Goal: Task Accomplishment & Management: Complete application form

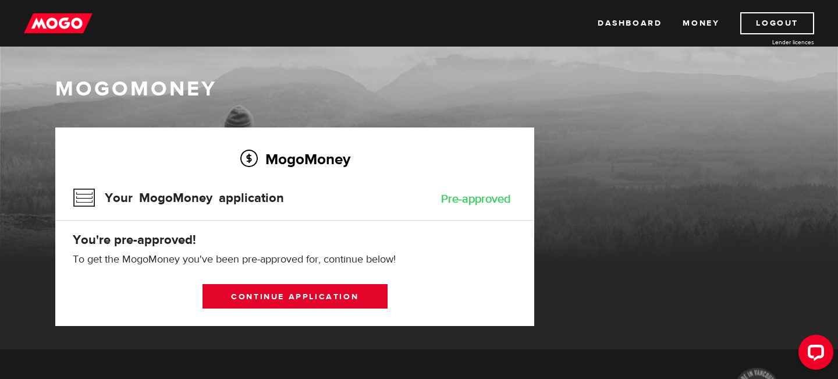
click at [344, 302] on link "Continue application" at bounding box center [294, 296] width 185 height 24
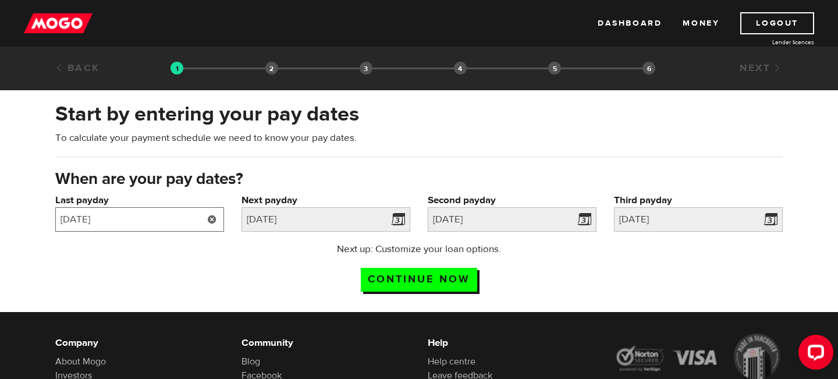
drag, startPoint x: 154, startPoint y: 222, endPoint x: 177, endPoint y: 225, distance: 24.0
click at [154, 222] on input "2025/07/08" at bounding box center [139, 219] width 169 height 24
click at [209, 219] on link at bounding box center [212, 219] width 24 height 24
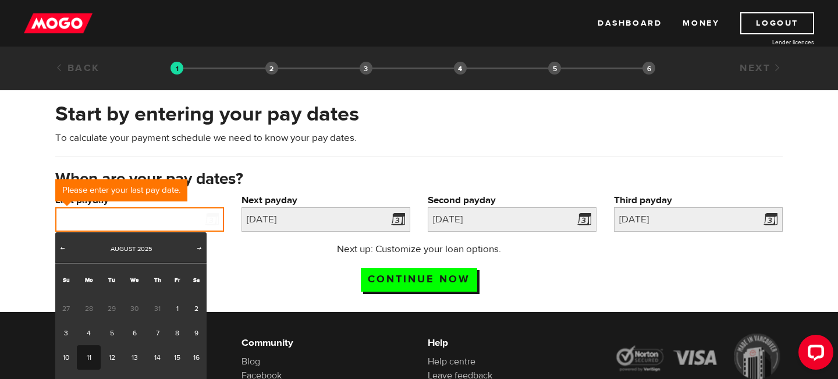
click at [177, 225] on input "Last payday" at bounding box center [139, 219] width 169 height 24
click at [195, 223] on input "Last payday" at bounding box center [139, 219] width 169 height 24
click at [131, 222] on input "Last payday" at bounding box center [139, 219] width 169 height 24
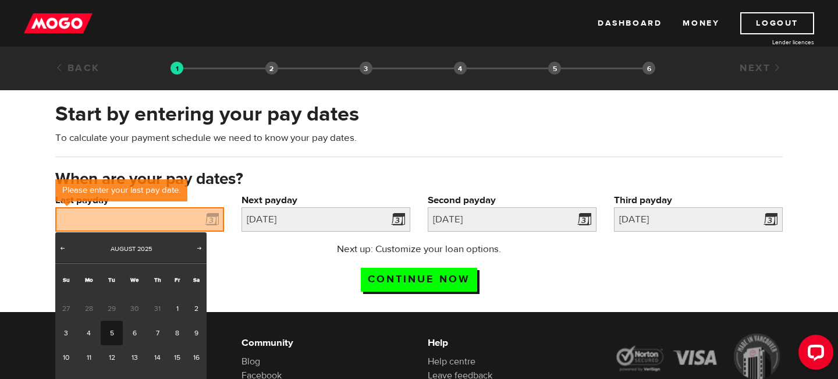
click at [112, 331] on link "5" at bounding box center [112, 332] width 22 height 24
type input "2025/08/05"
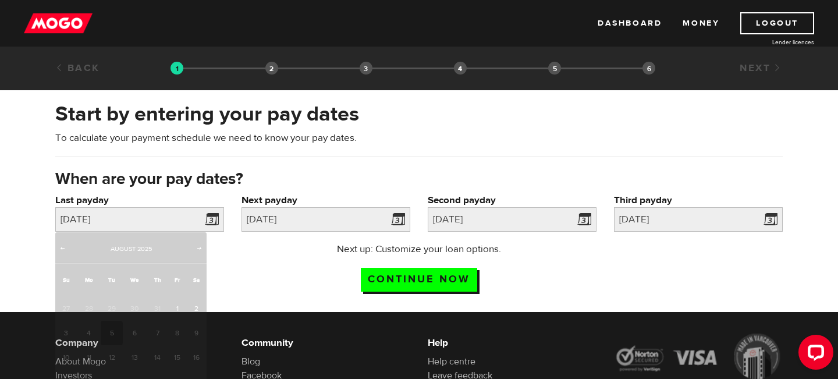
click at [111, 333] on div "Company About Mogo Investors Careers Contact Pressroom" at bounding box center [140, 378] width 186 height 90
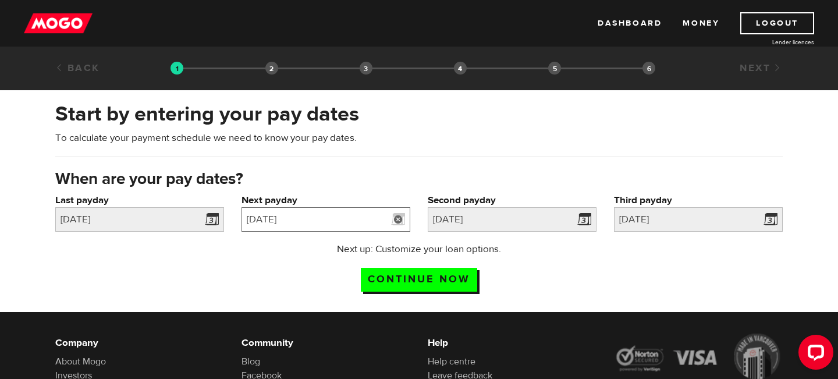
click at [331, 222] on input "2025/07/22" at bounding box center [325, 219] width 169 height 24
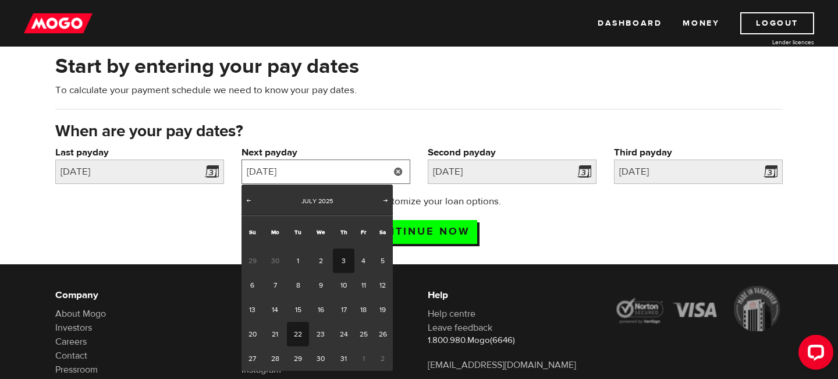
scroll to position [54, 0]
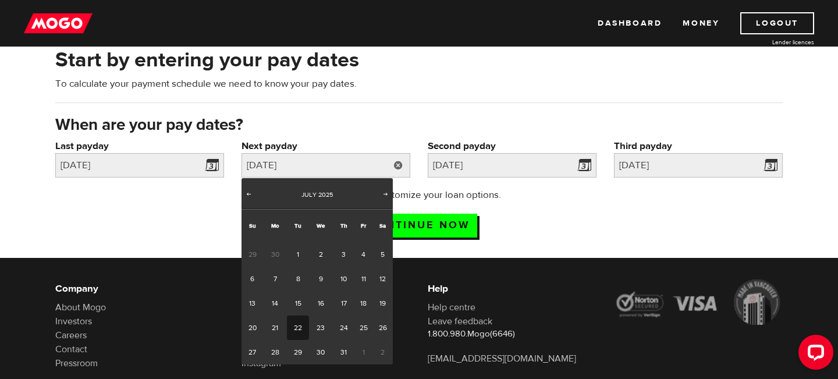
click at [380, 195] on link "Next" at bounding box center [386, 195] width 12 height 12
click at [301, 329] on link "19" at bounding box center [298, 327] width 22 height 24
type input "2025/08/19"
type input "2025/9/2"
type input "2025/9/16"
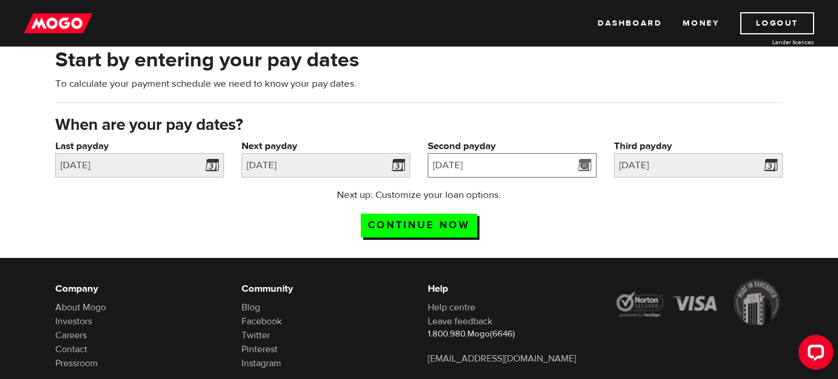
click at [500, 156] on input "2025/9/2" at bounding box center [512, 165] width 169 height 24
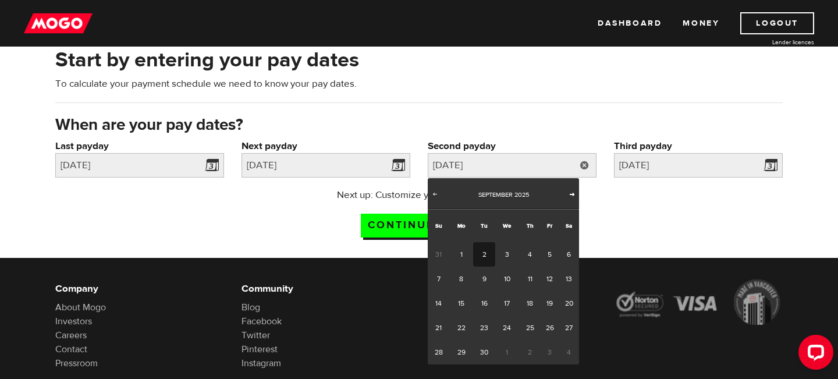
click at [571, 193] on span "Next" at bounding box center [571, 193] width 9 height 9
click at [436, 193] on span "Prev" at bounding box center [434, 193] width 9 height 9
click at [568, 195] on span "Next" at bounding box center [571, 193] width 9 height 9
click at [485, 254] on link "2" at bounding box center [484, 254] width 22 height 24
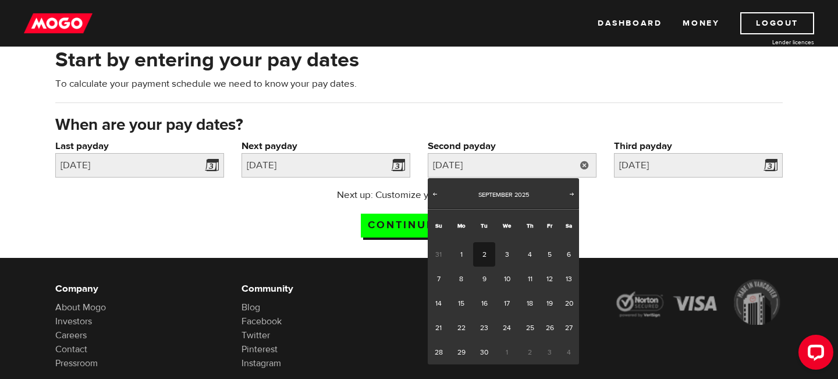
type input "2025/09/02"
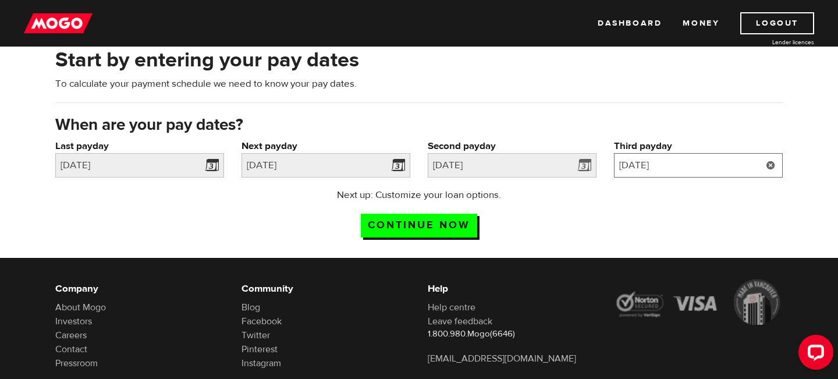
click at [649, 170] on input "2025/9/16" at bounding box center [698, 165] width 169 height 24
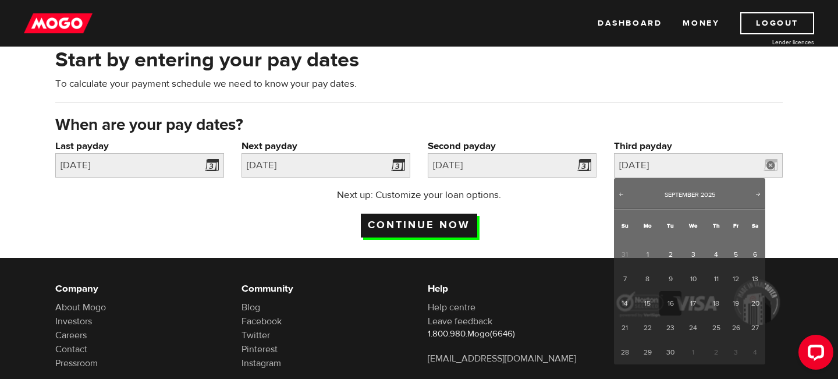
click at [436, 226] on input "Continue now" at bounding box center [419, 225] width 116 height 24
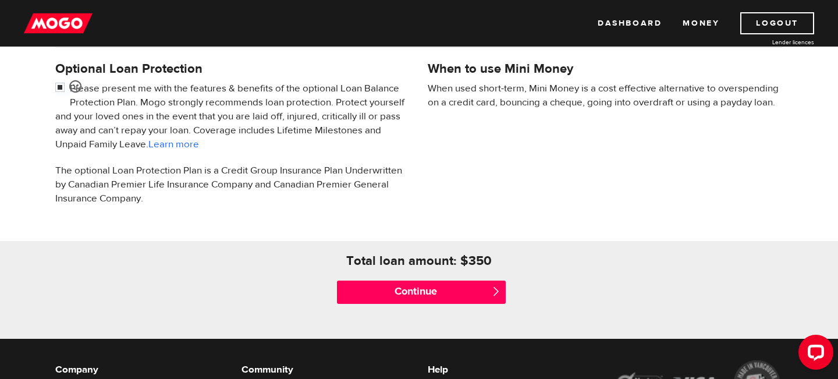
scroll to position [385, 0]
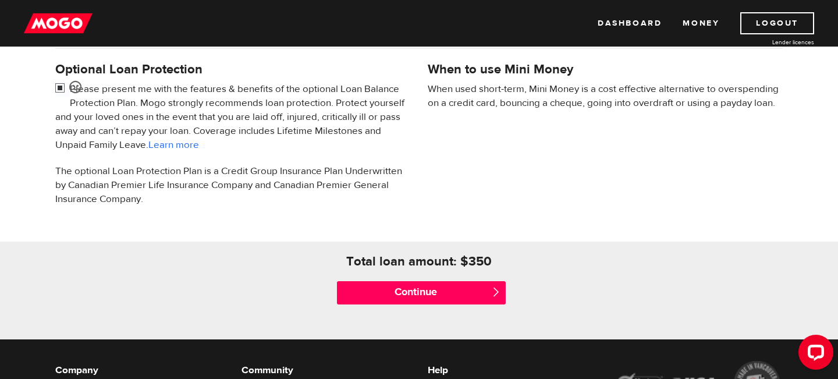
click at [57, 88] on input "checkbox" at bounding box center [62, 89] width 15 height 15
checkbox input "false"
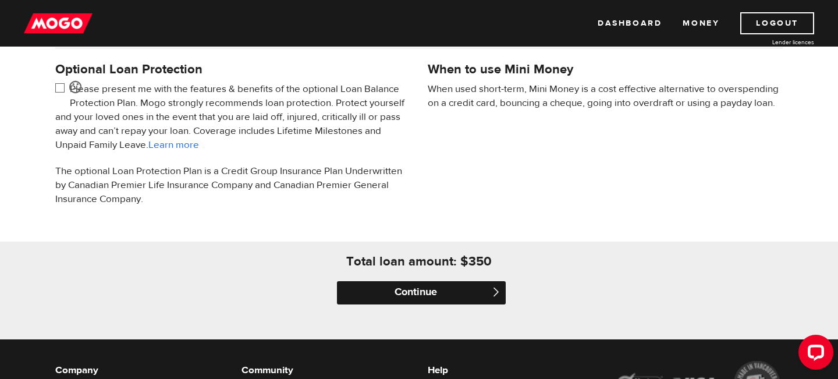
click at [375, 291] on input "Continue" at bounding box center [421, 292] width 169 height 23
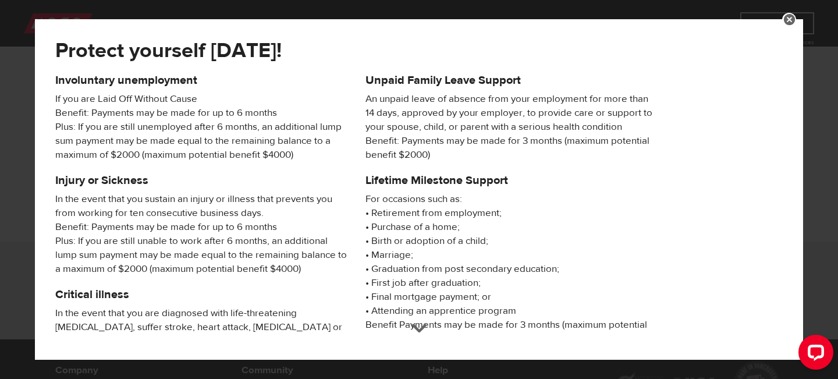
scroll to position [248, 0]
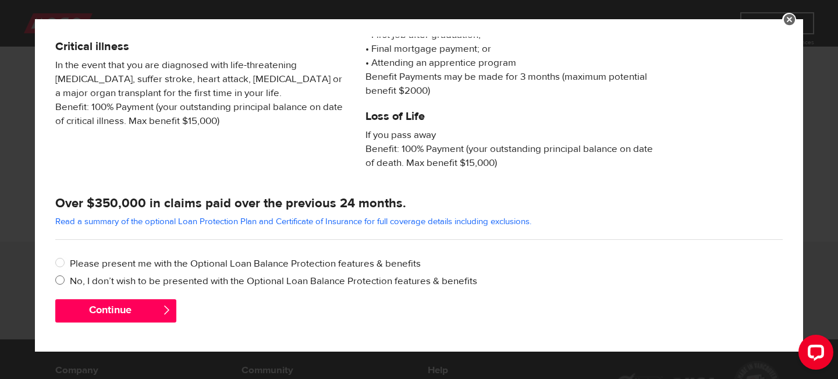
click at [144, 280] on label "No, I don’t wish to be presented with the Optional Loan Balance Protection feat…" at bounding box center [426, 281] width 713 height 14
click at [70, 280] on input "No, I don’t wish to be presented with the Optional Loan Balance Protection feat…" at bounding box center [62, 281] width 15 height 15
radio input "true"
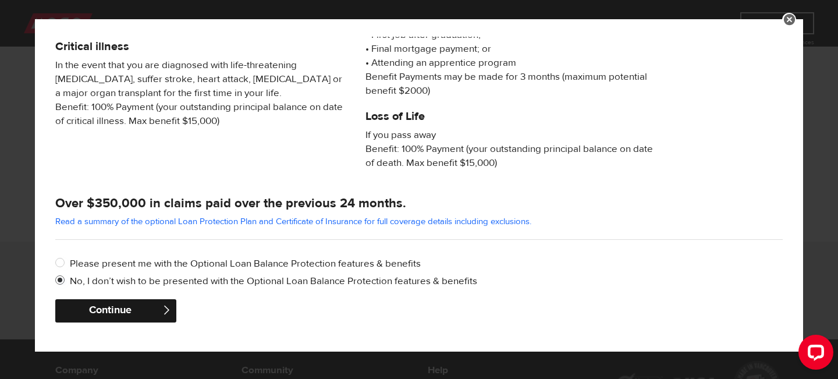
click at [144, 308] on button "Continue" at bounding box center [115, 310] width 121 height 23
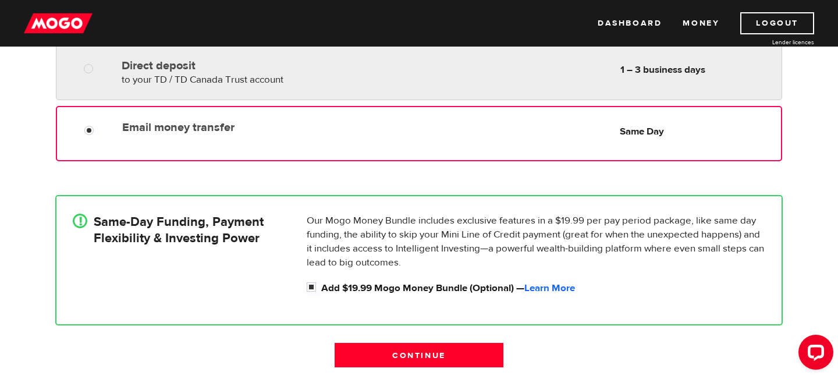
scroll to position [223, 0]
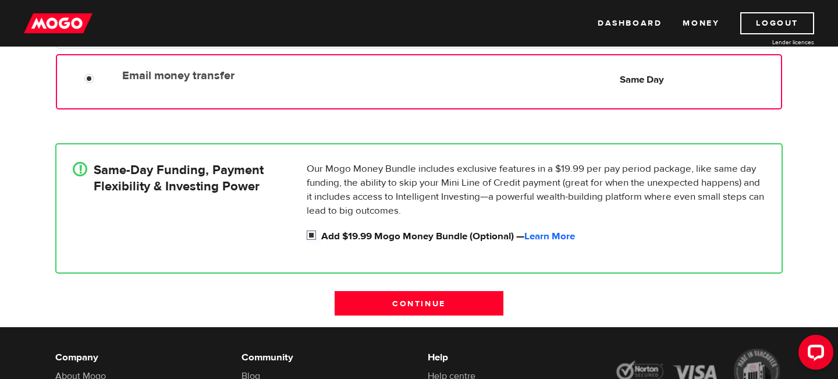
click at [391, 239] on label "Add $19.99 Mogo Money Bundle (Optional) — Learn More" at bounding box center [543, 236] width 444 height 14
click at [321, 239] on input "Add $19.99 Mogo Money Bundle (Optional) — Learn More" at bounding box center [314, 236] width 15 height 15
checkbox input "false"
radio input "false"
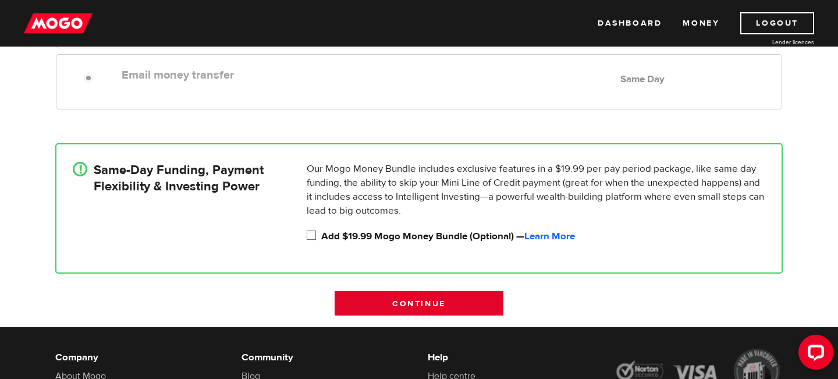
click at [414, 302] on input "Continue" at bounding box center [418, 303] width 169 height 24
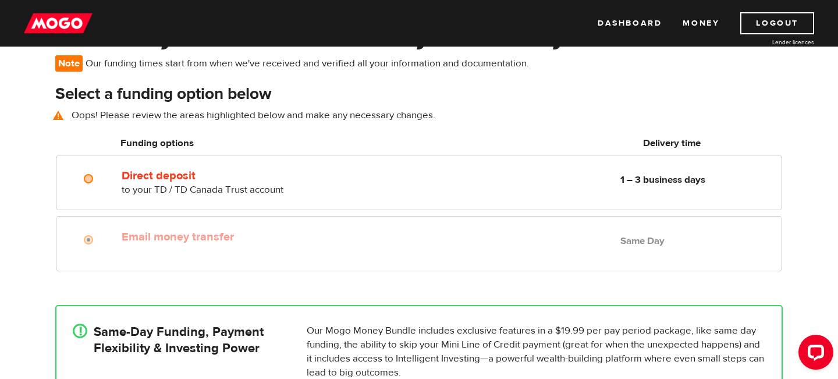
scroll to position [85, 0]
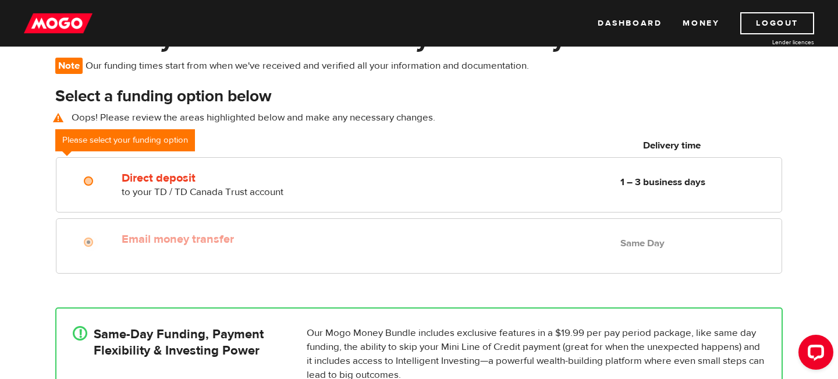
click at [217, 244] on label "Email money transfer" at bounding box center [256, 239] width 268 height 14
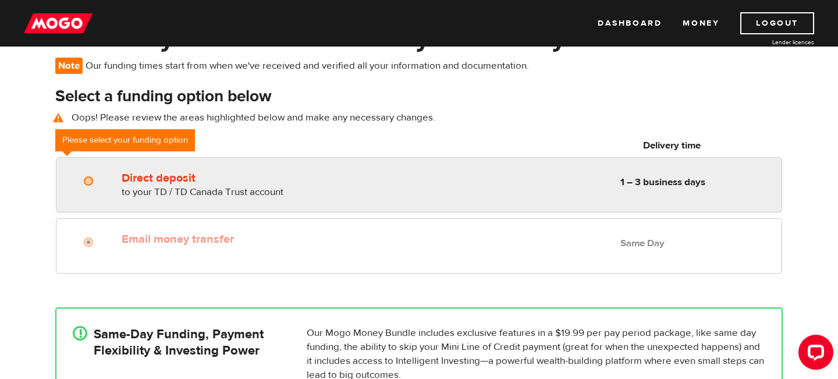
radio input "true"
click at [92, 183] on input "Direct deposit" at bounding box center [91, 182] width 15 height 15
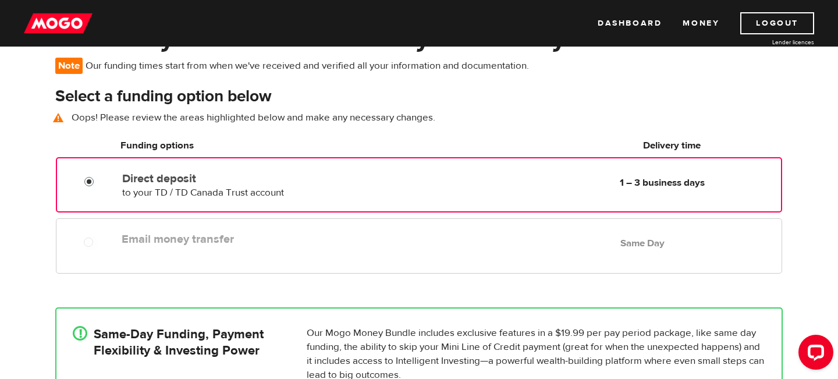
click at [97, 229] on div at bounding box center [87, 238] width 70 height 23
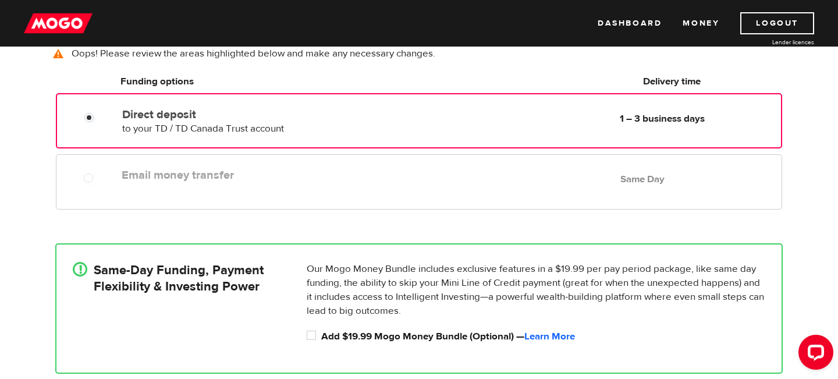
scroll to position [210, 0]
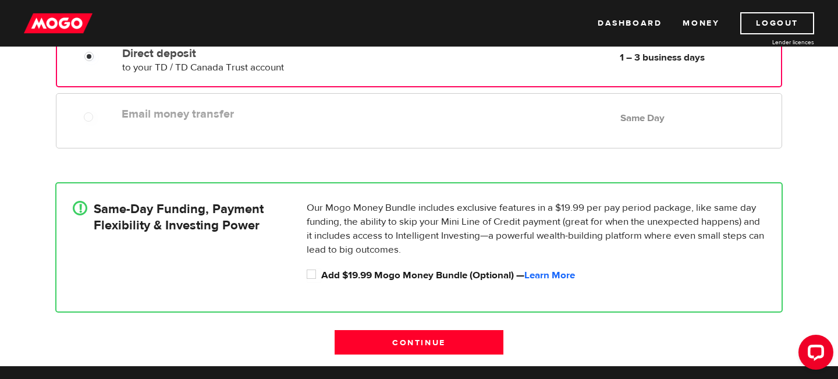
click at [154, 253] on div "! Same-Day Funding, Payment Flexibility & Investing Power" at bounding box center [185, 244] width 234 height 87
click at [316, 271] on input "Add $19.99 Mogo Money Bundle (Optional) — Learn More" at bounding box center [314, 275] width 15 height 15
checkbox input "true"
click at [179, 89] on div "Direct deposit to your TD / TD Canada Trust account Delivery in 1 – 3 business …" at bounding box center [419, 62] width 745 height 61
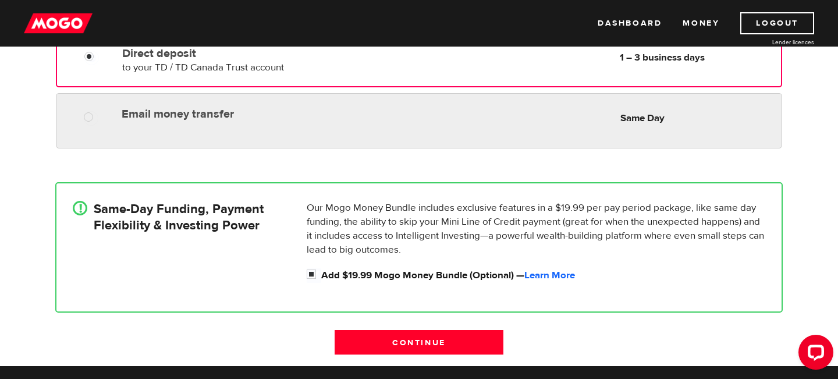
radio input "true"
click at [179, 107] on div "Email money transfer Delivery in Same Day" at bounding box center [255, 111] width 277 height 19
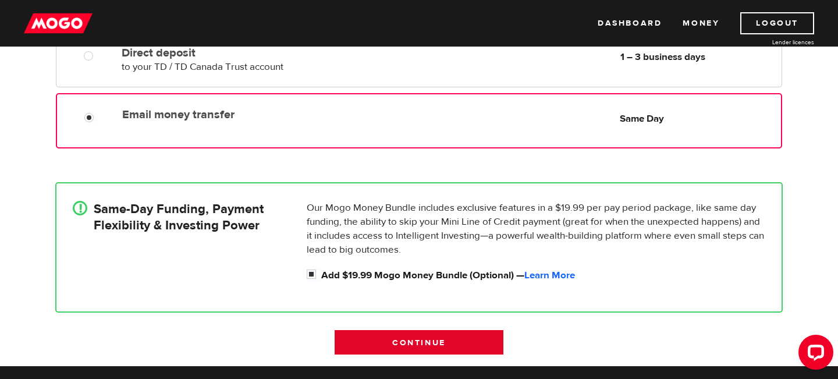
click at [365, 340] on input "Continue" at bounding box center [418, 342] width 169 height 24
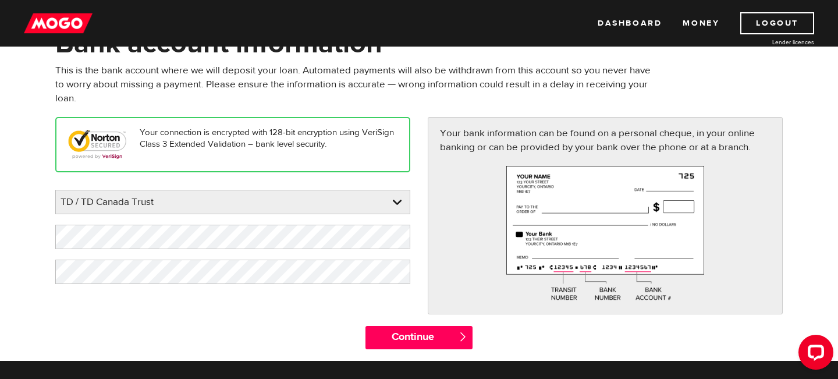
scroll to position [85, 0]
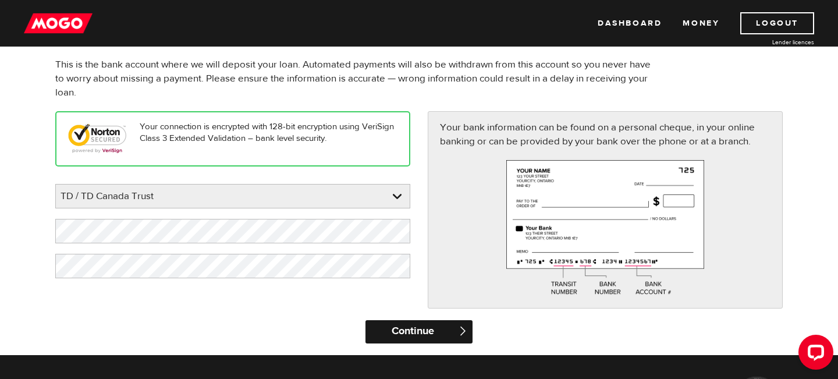
click at [417, 327] on input "Continue" at bounding box center [418, 331] width 106 height 23
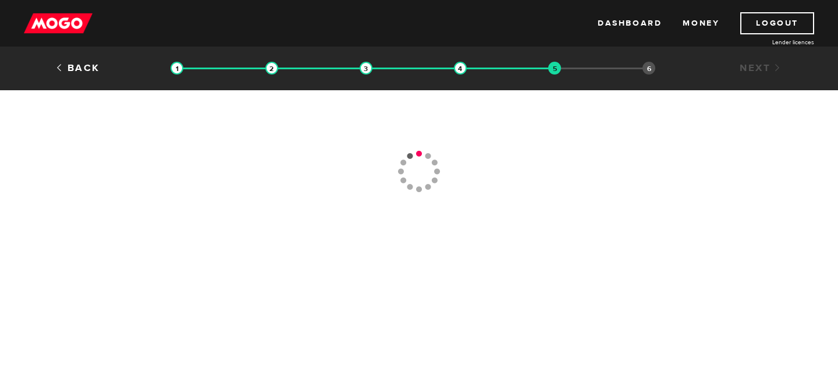
type input "[PHONE_NUMBER]"
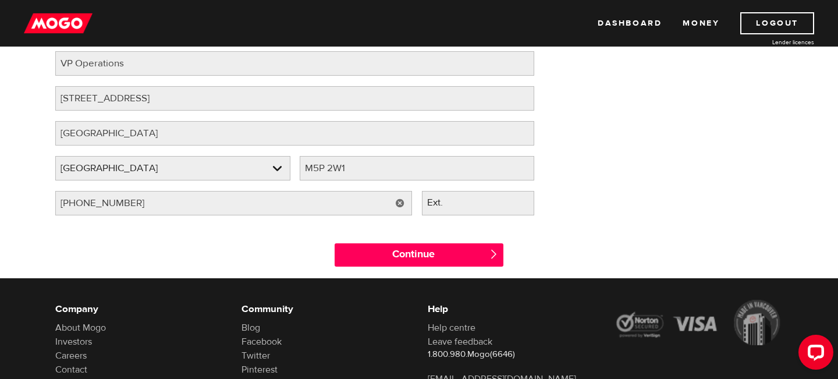
scroll to position [137, 0]
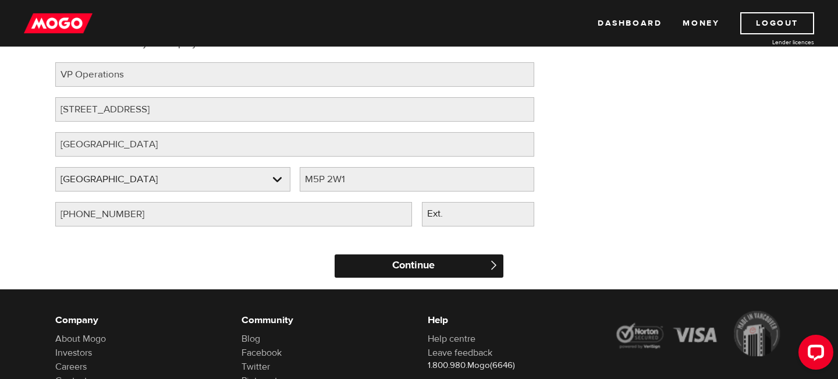
click at [418, 269] on input "Continue" at bounding box center [418, 265] width 169 height 23
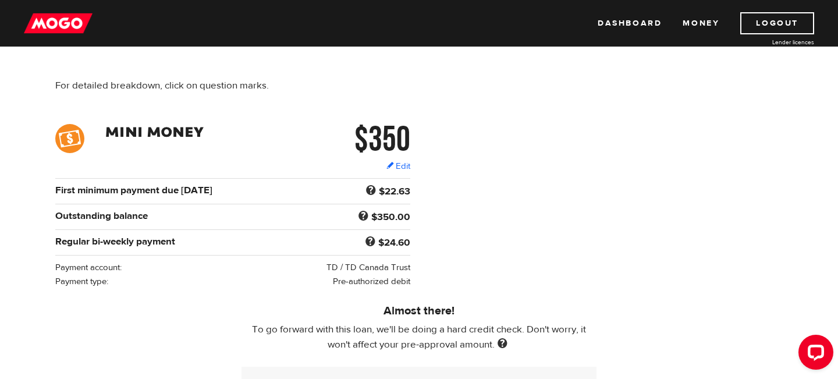
scroll to position [344, 0]
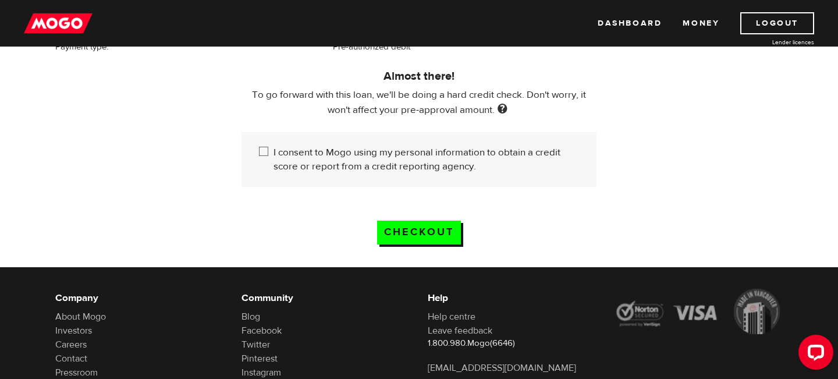
click at [429, 171] on label "I consent to Mogo using my personal information to obtain a credit score or rep…" at bounding box center [425, 159] width 305 height 28
click at [273, 160] on input "I consent to Mogo using my personal information to obtain a credit score or rep…" at bounding box center [266, 152] width 15 height 15
checkbox input "true"
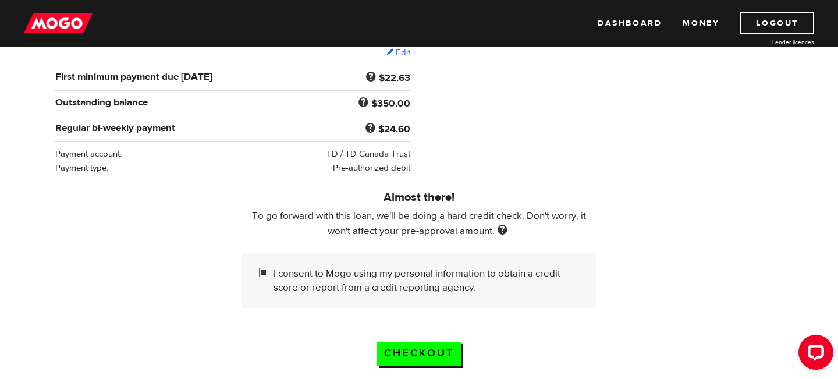
scroll to position [0, 0]
